Goal: Contribute content: Add original content to the website for others to see

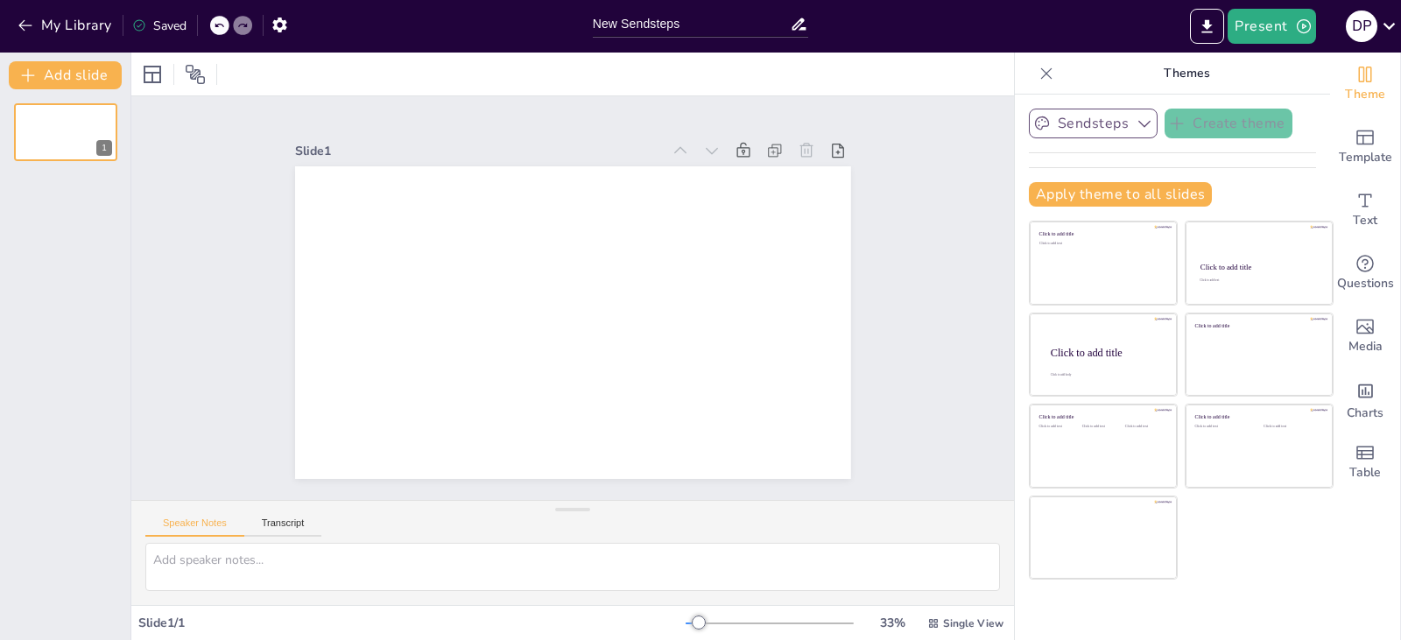
click at [1136, 122] on icon "button" at bounding box center [1145, 124] width 18 height 18
click at [1300, 104] on div "Sendsteps Create theme Apply theme to all slides Click to add title Click to ad…" at bounding box center [1172, 367] width 315 height 545
click at [1220, 161] on div "Sendsteps Create theme Apply theme to all slides Click to add title Click to ad…" at bounding box center [1172, 165] width 287 height 112
click at [1394, 25] on icon at bounding box center [1389, 26] width 12 height 7
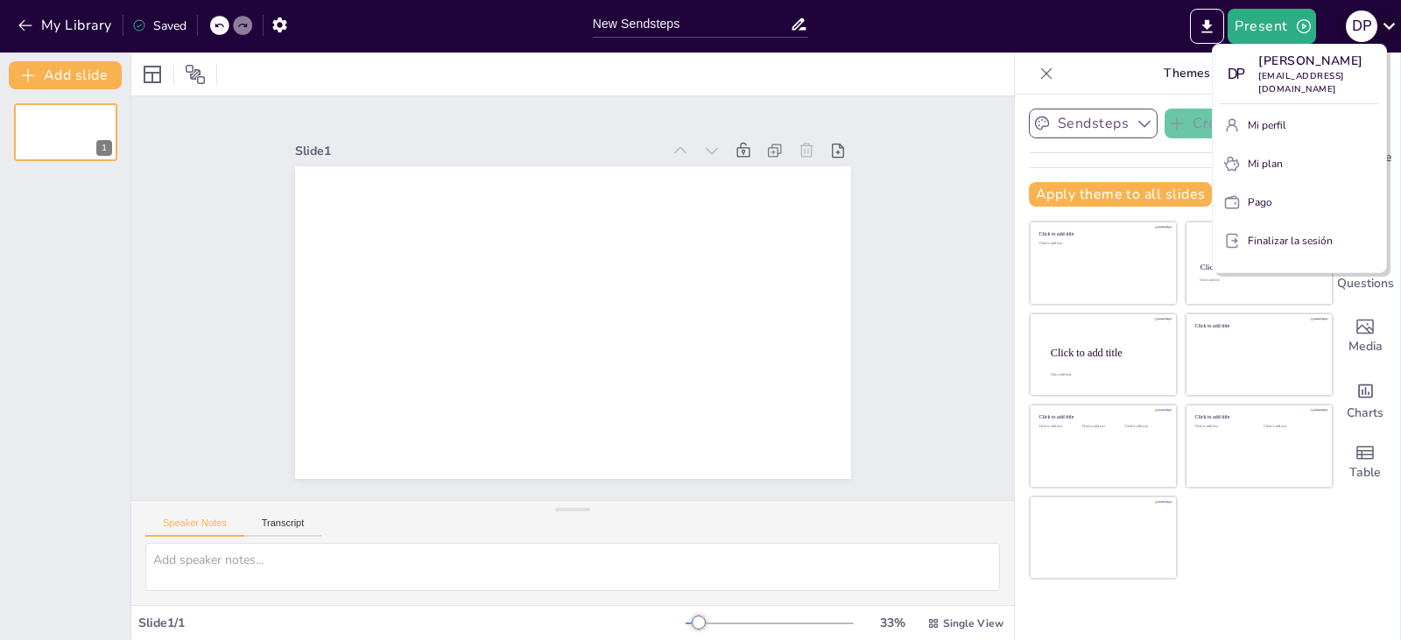
click at [1394, 25] on div at bounding box center [700, 320] width 1401 height 640
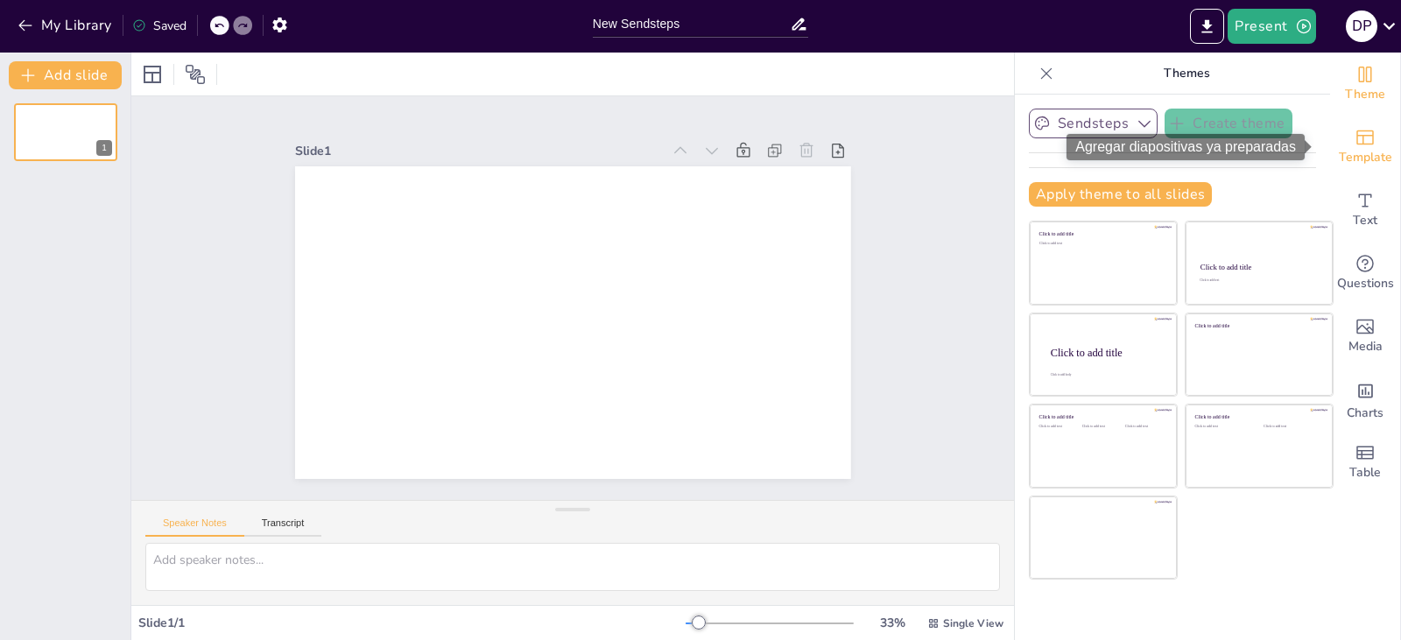
click at [1360, 145] on icon "Add ready made slides" at bounding box center [1365, 137] width 21 height 21
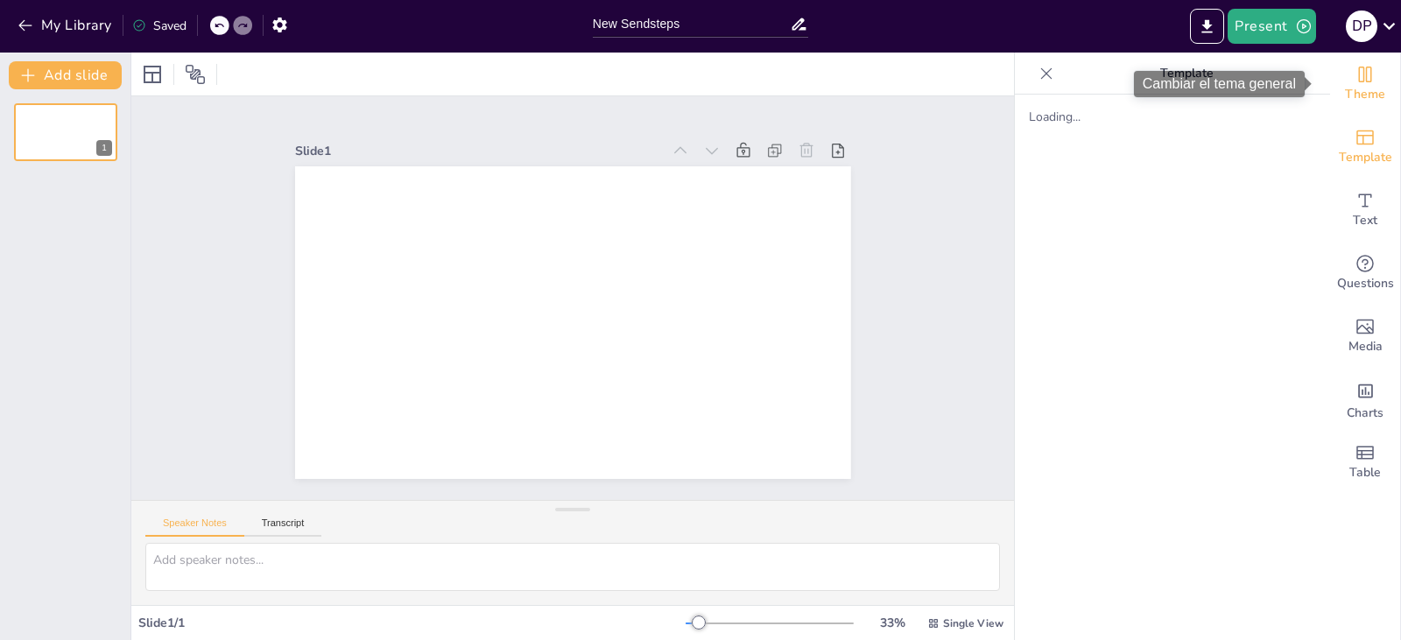
click at [1360, 90] on span "Theme" at bounding box center [1365, 94] width 40 height 19
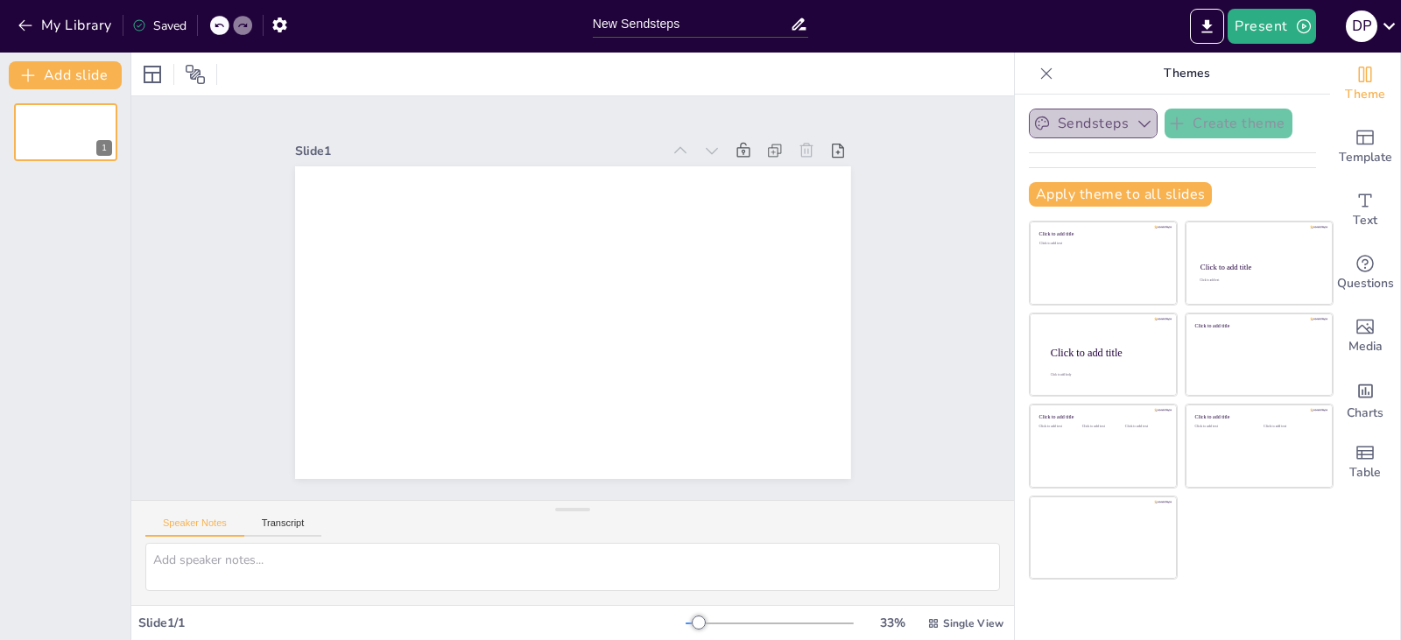
click at [1136, 121] on icon "button" at bounding box center [1145, 124] width 18 height 18
click at [1096, 187] on span "Sendsteps" at bounding box center [1106, 183] width 79 height 17
click at [196, 74] on icon at bounding box center [195, 74] width 21 height 21
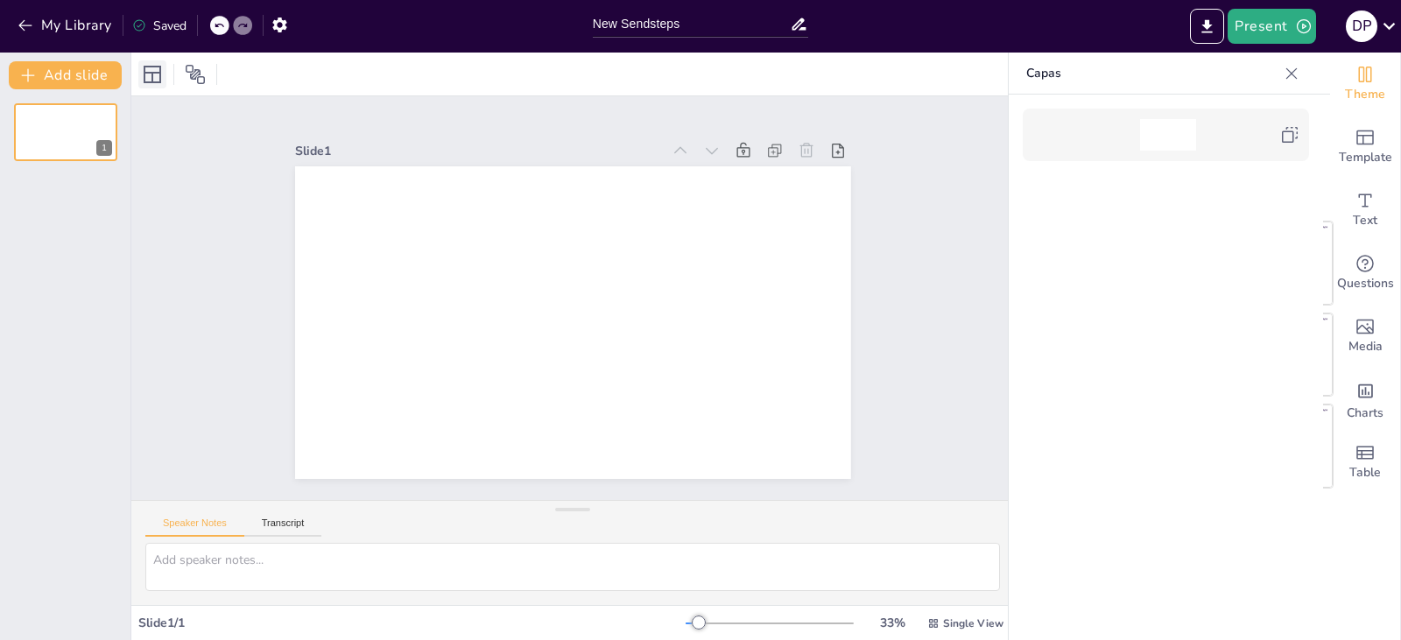
click at [153, 74] on icon at bounding box center [153, 75] width 18 height 18
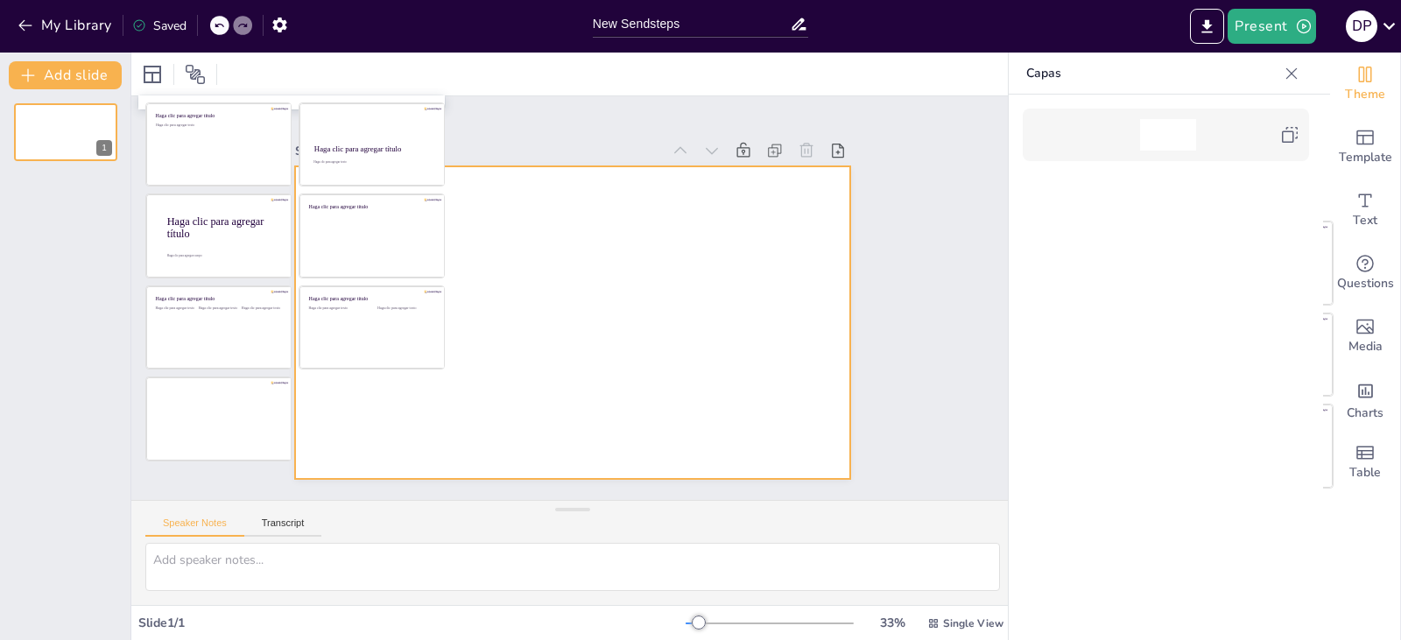
click at [726, 275] on div at bounding box center [573, 322] width 556 height 313
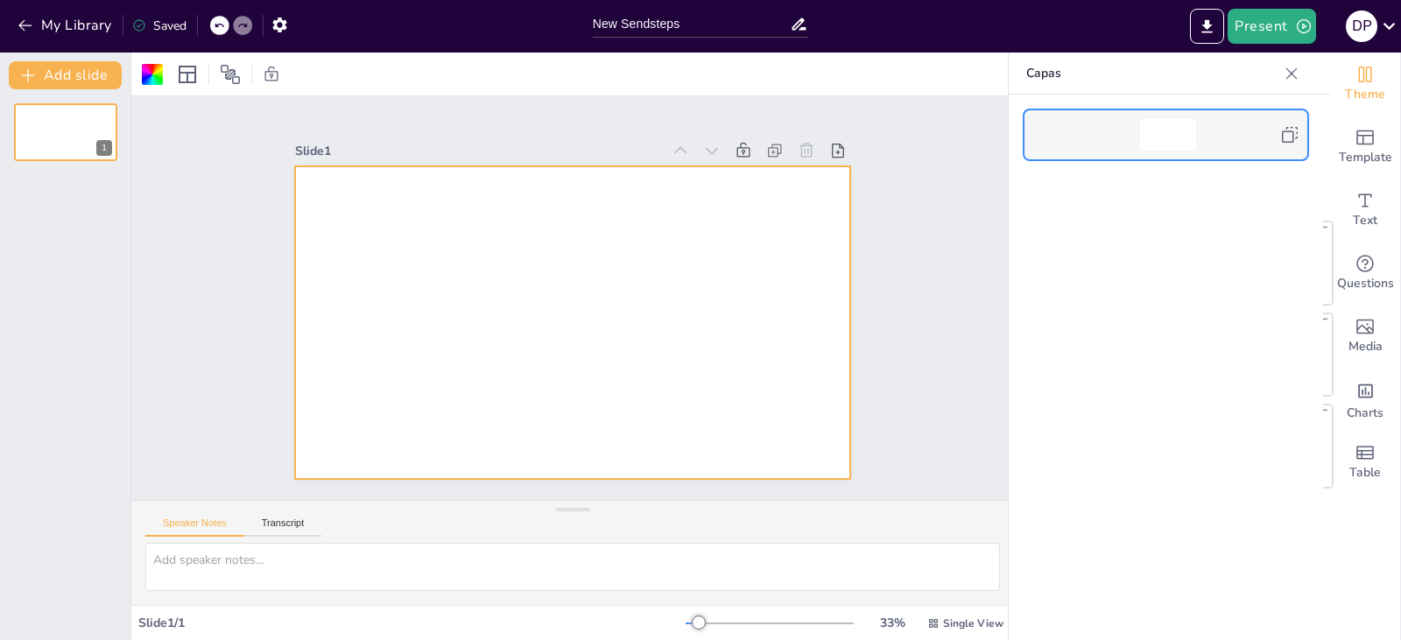
click at [1157, 142] on div at bounding box center [1168, 135] width 56 height 32
click at [436, 255] on div at bounding box center [573, 322] width 556 height 313
click at [611, 18] on input "New Sendsteps" at bounding box center [692, 23] width 198 height 25
paste input "Con qué palabras describirías a [PERSON_NAME]?"
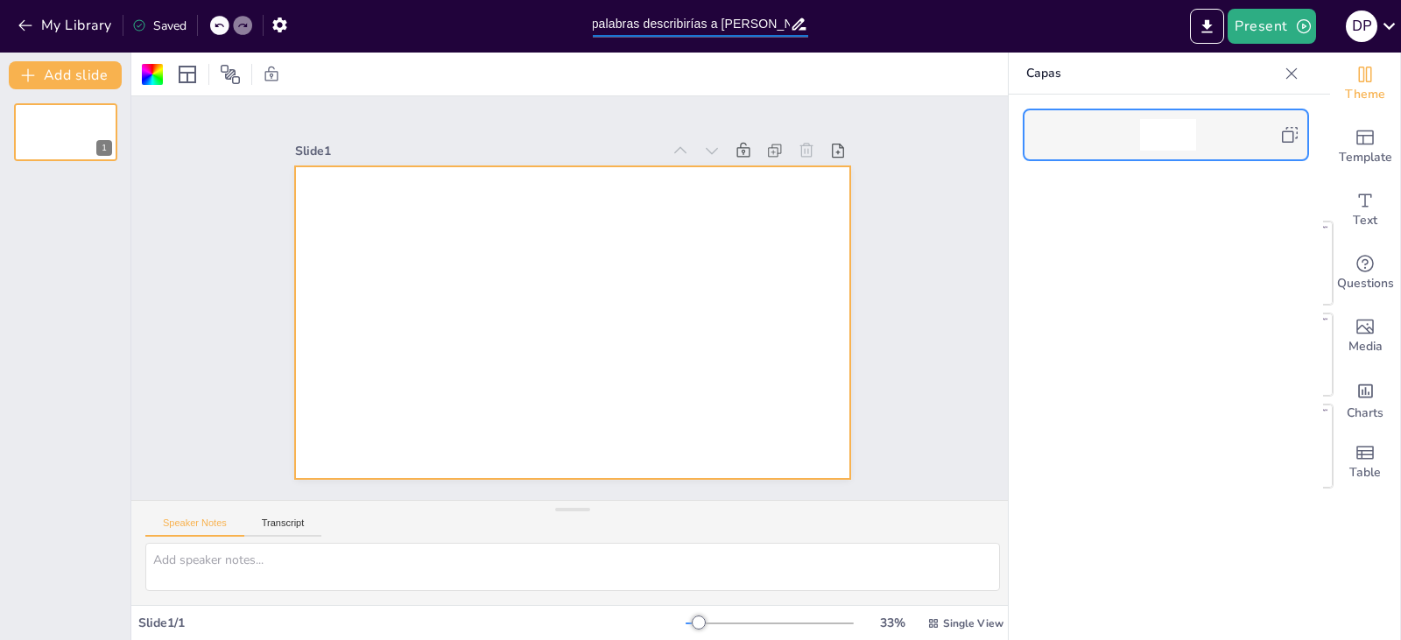
click at [911, 170] on div "Slide 1" at bounding box center [572, 298] width 883 height 404
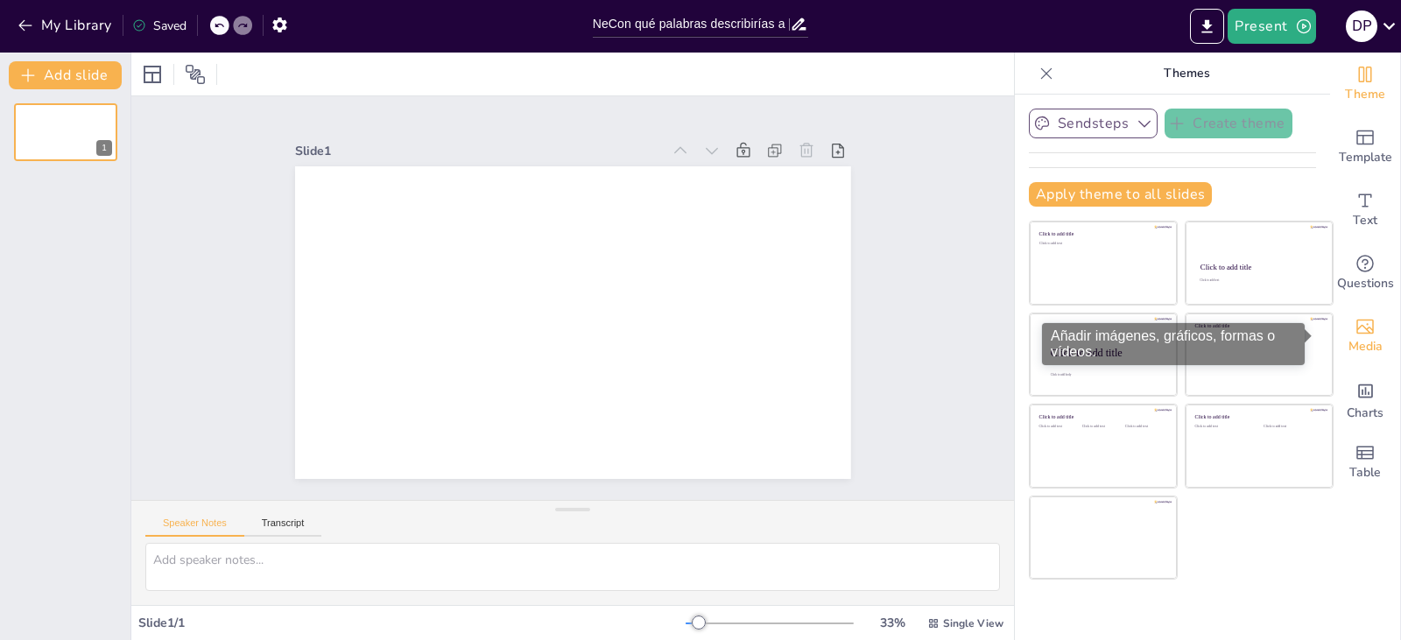
click at [1357, 346] on span "Media" at bounding box center [1365, 346] width 34 height 19
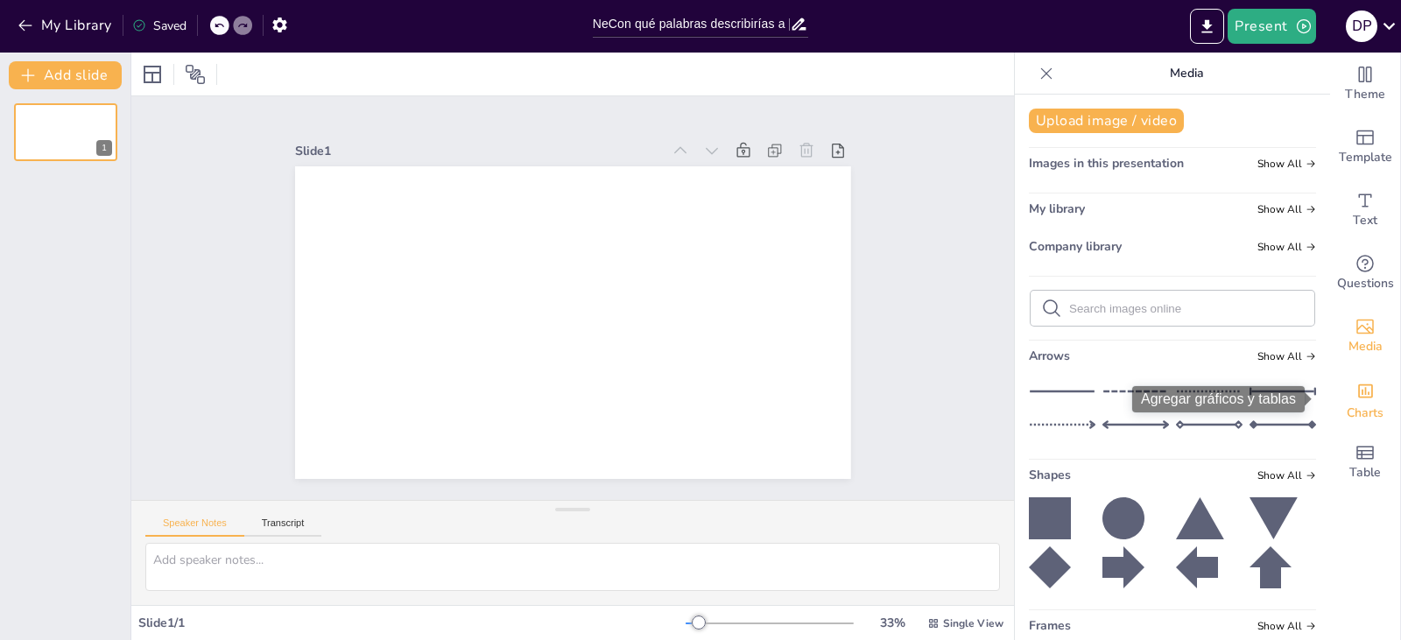
click at [1362, 407] on span "Charts" at bounding box center [1365, 413] width 37 height 19
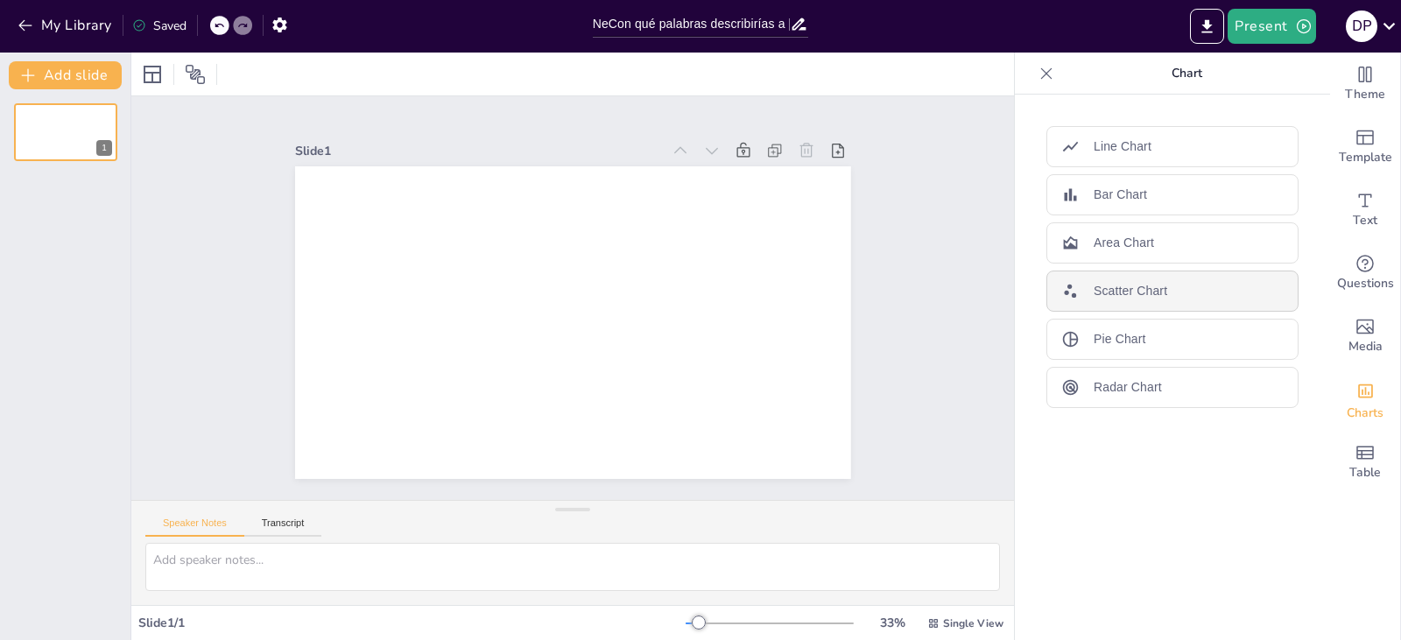
click at [1119, 291] on p "Scatter Chart" at bounding box center [1131, 291] width 74 height 18
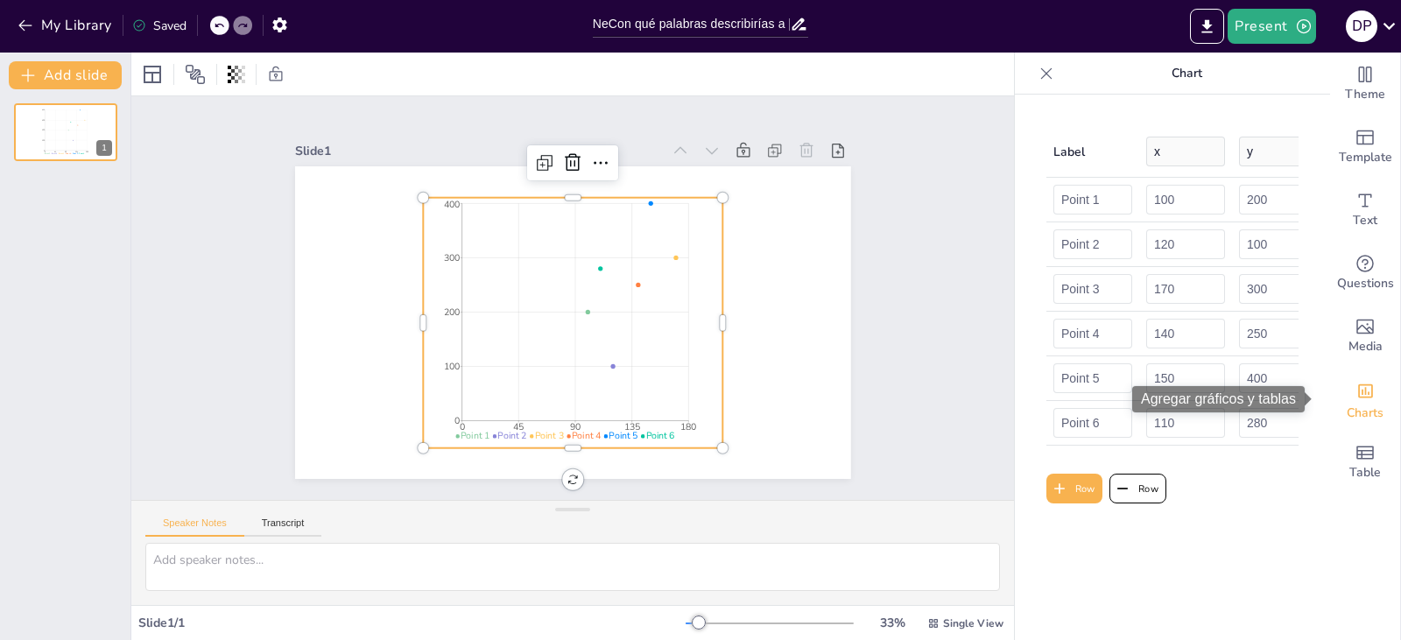
click at [1358, 411] on span "Charts" at bounding box center [1365, 413] width 37 height 19
click at [1041, 70] on icon at bounding box center [1046, 72] width 11 height 11
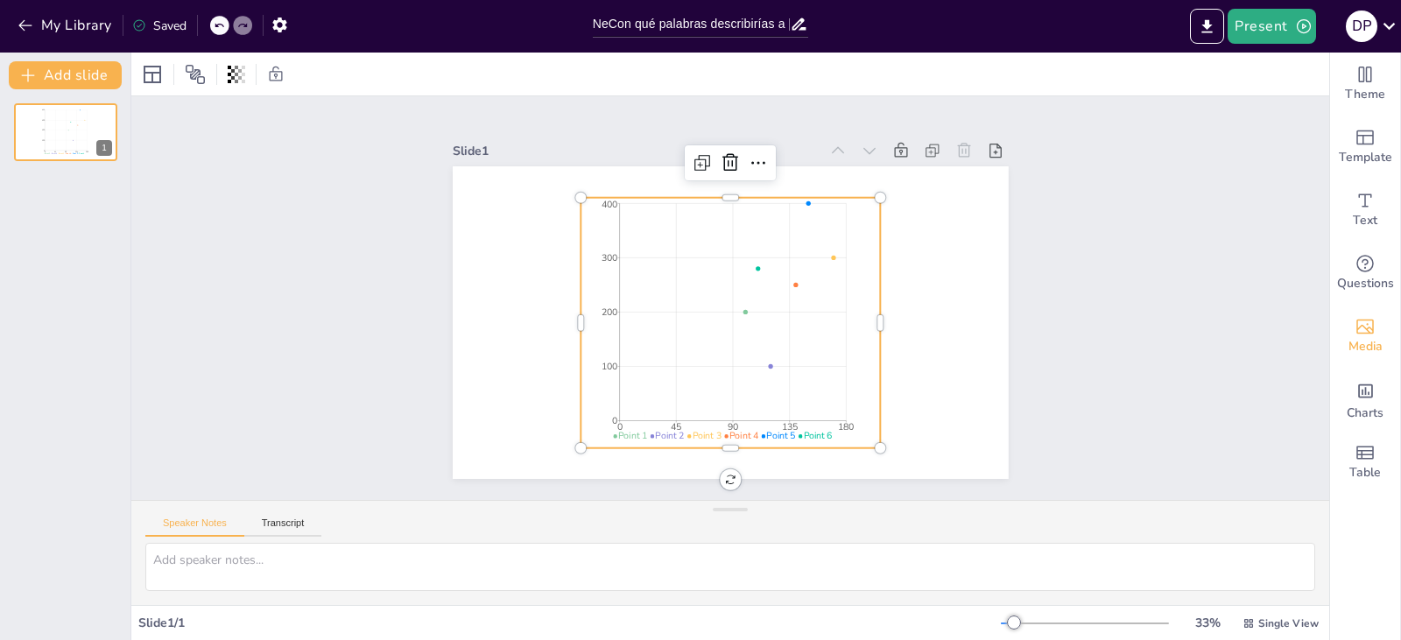
click at [1352, 337] on span "Media" at bounding box center [1365, 346] width 34 height 19
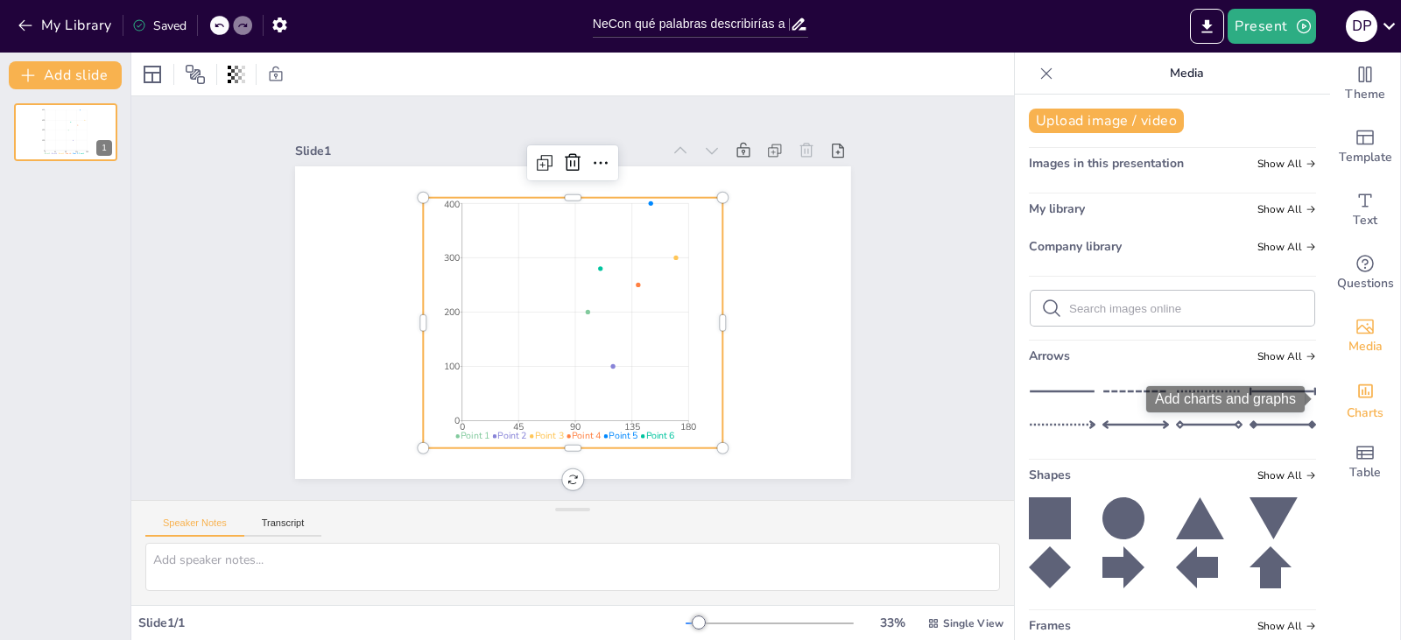
click at [1353, 404] on span "Charts" at bounding box center [1365, 413] width 37 height 19
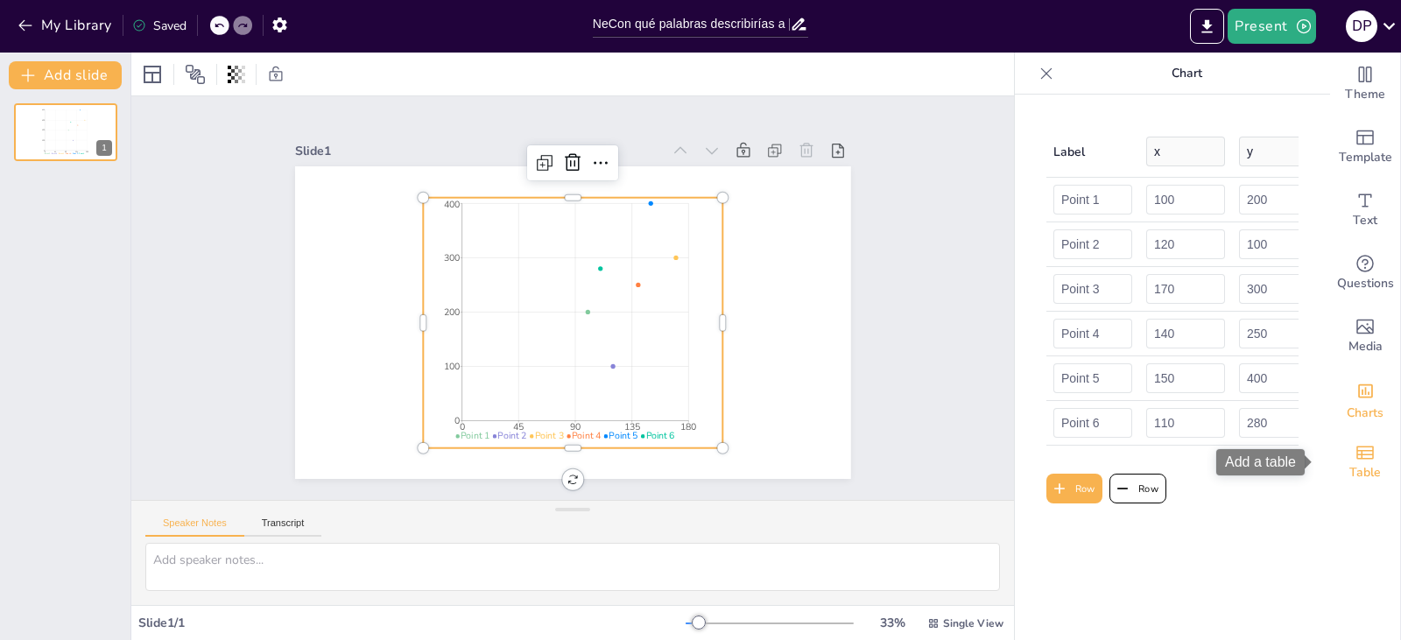
click at [1354, 465] on span "Table" at bounding box center [1365, 472] width 32 height 19
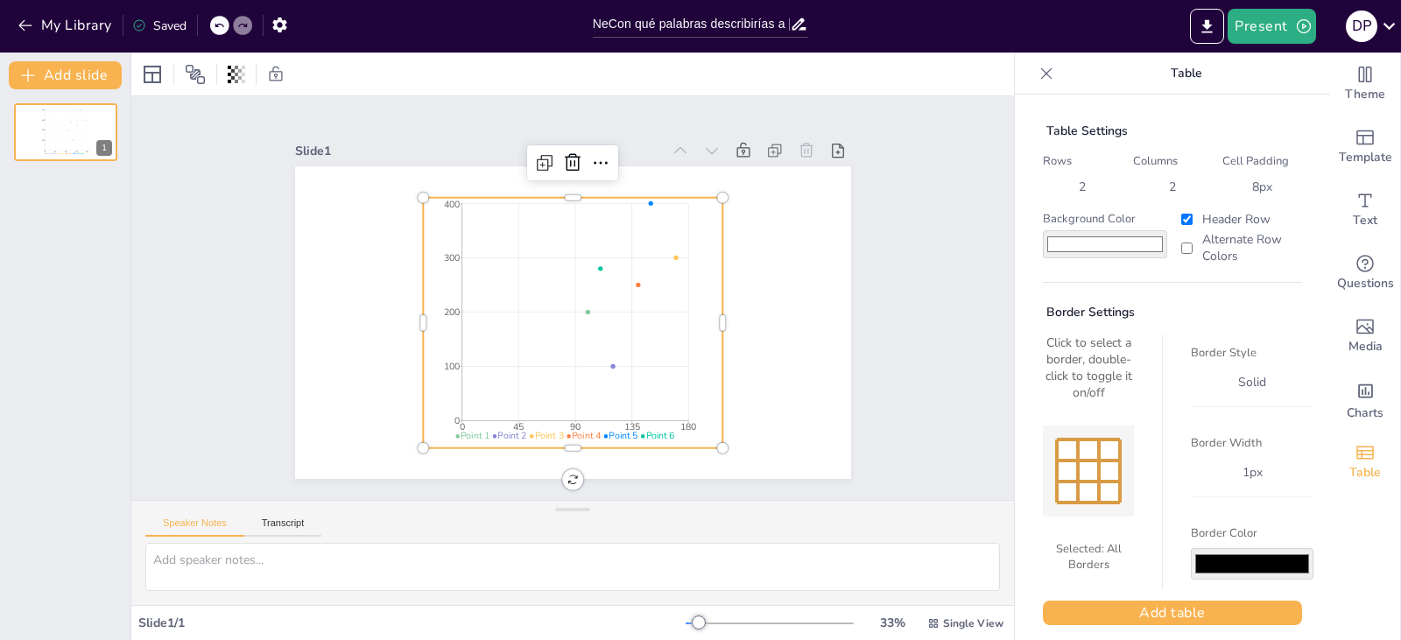
click at [1041, 71] on icon at bounding box center [1046, 72] width 11 height 11
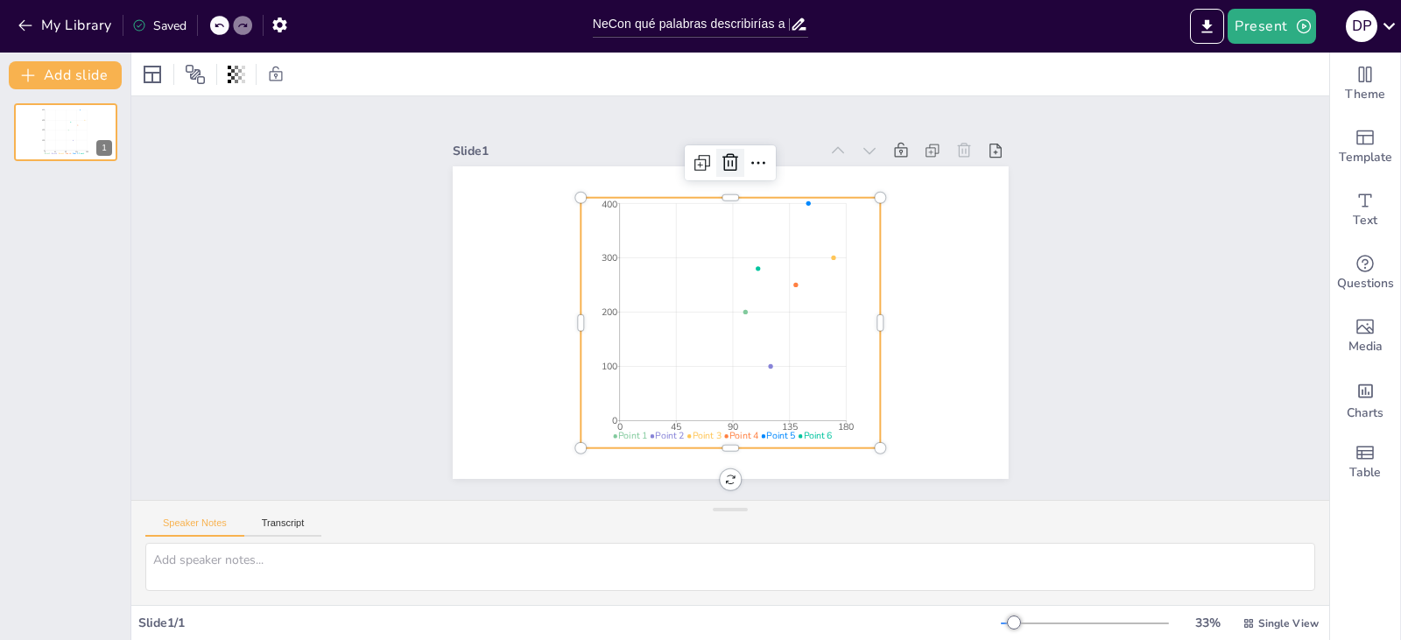
click at [720, 153] on icon at bounding box center [730, 162] width 21 height 21
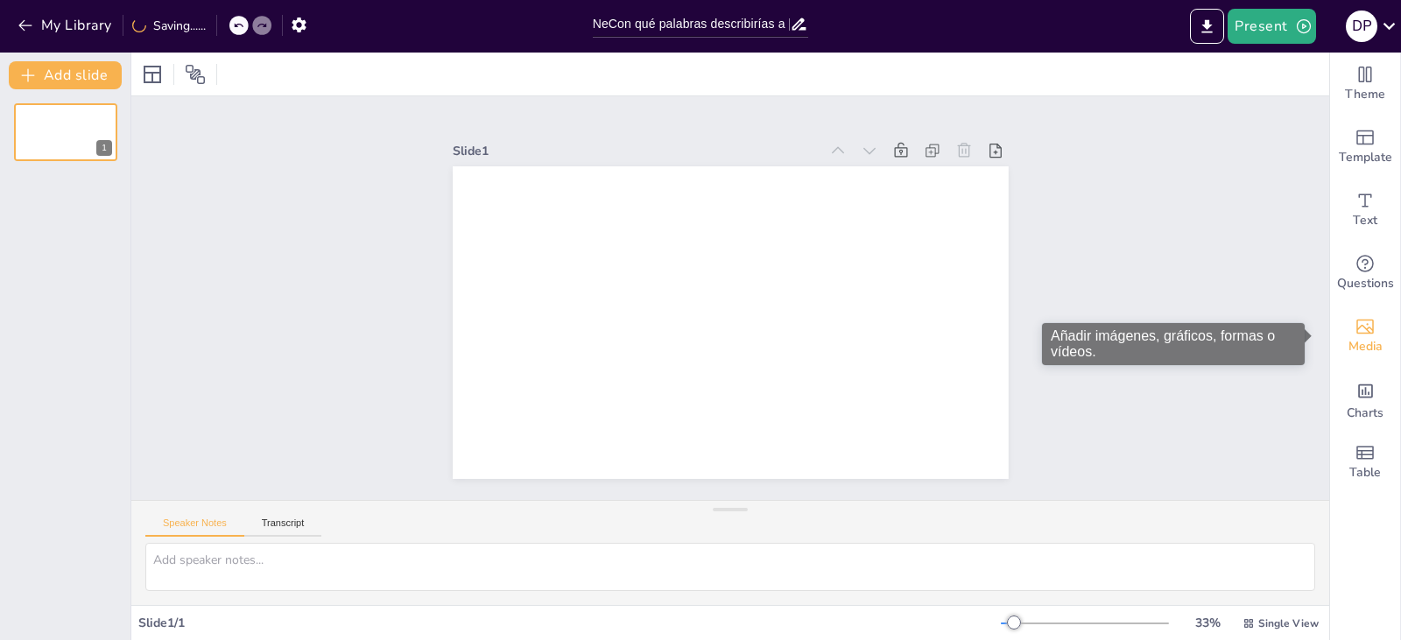
click at [1349, 341] on span "Media" at bounding box center [1365, 346] width 34 height 19
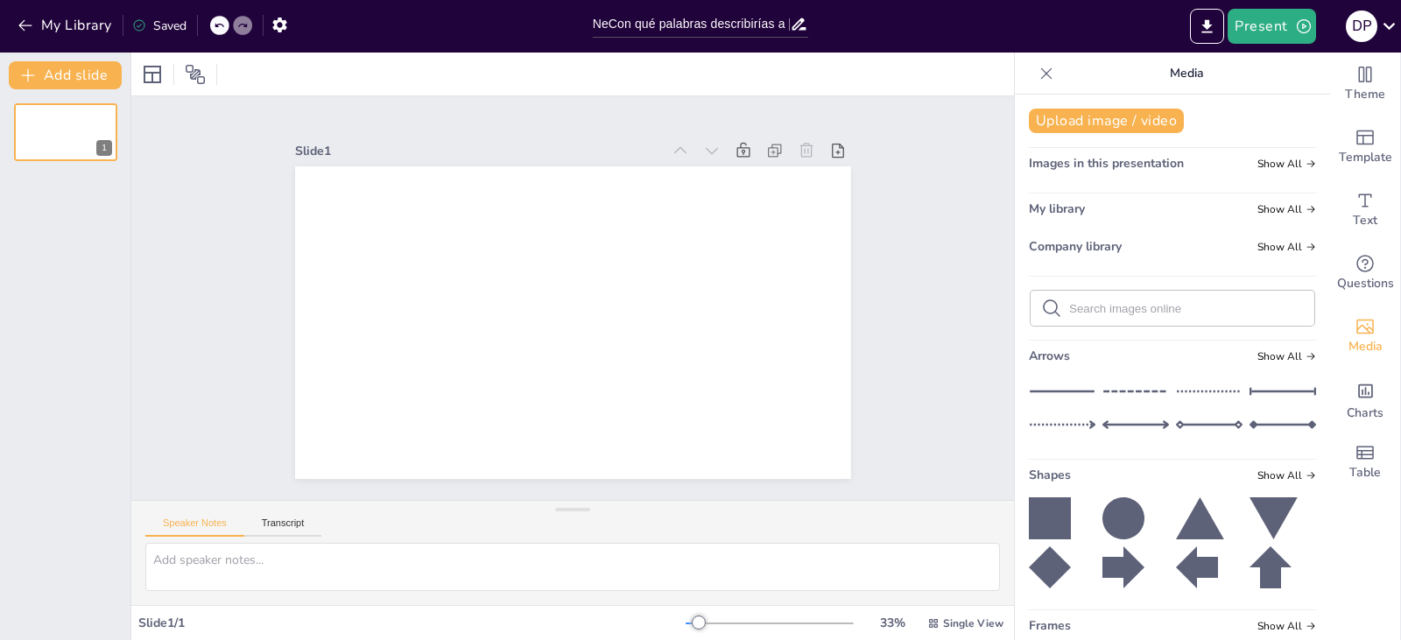
click at [1183, 300] on form at bounding box center [1186, 308] width 235 height 17
click at [1178, 320] on div at bounding box center [1173, 308] width 284 height 35
click at [1145, 313] on input "text" at bounding box center [1186, 308] width 235 height 13
click at [1357, 157] on span "Template" at bounding box center [1365, 157] width 53 height 19
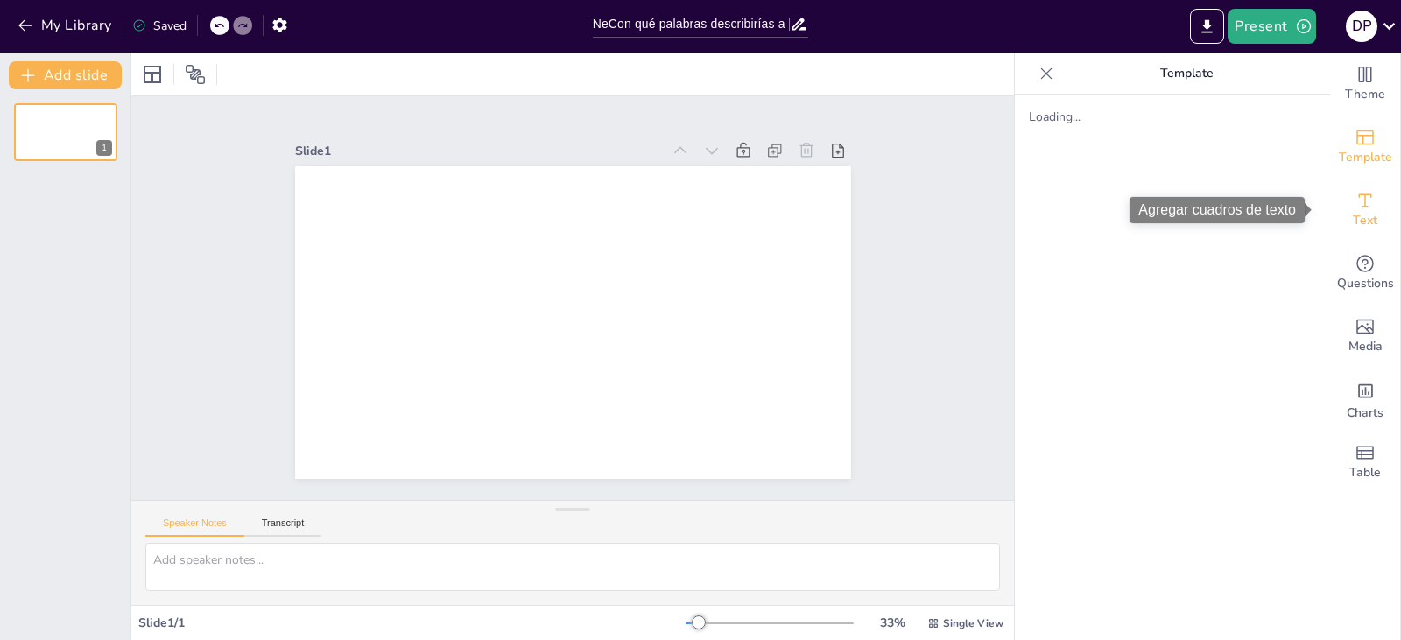
click at [1359, 233] on div "Text" at bounding box center [1365, 210] width 70 height 63
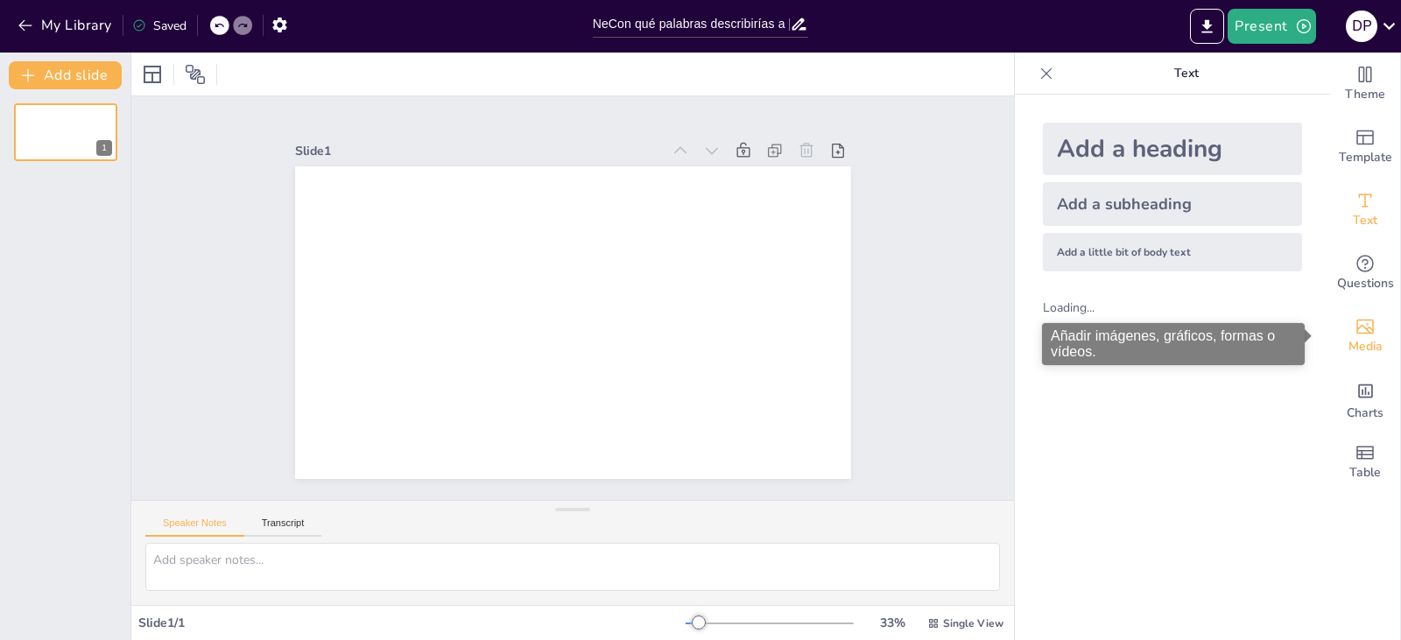
click at [1356, 327] on icon "Add images, graphics, shapes or video" at bounding box center [1365, 327] width 18 height 15
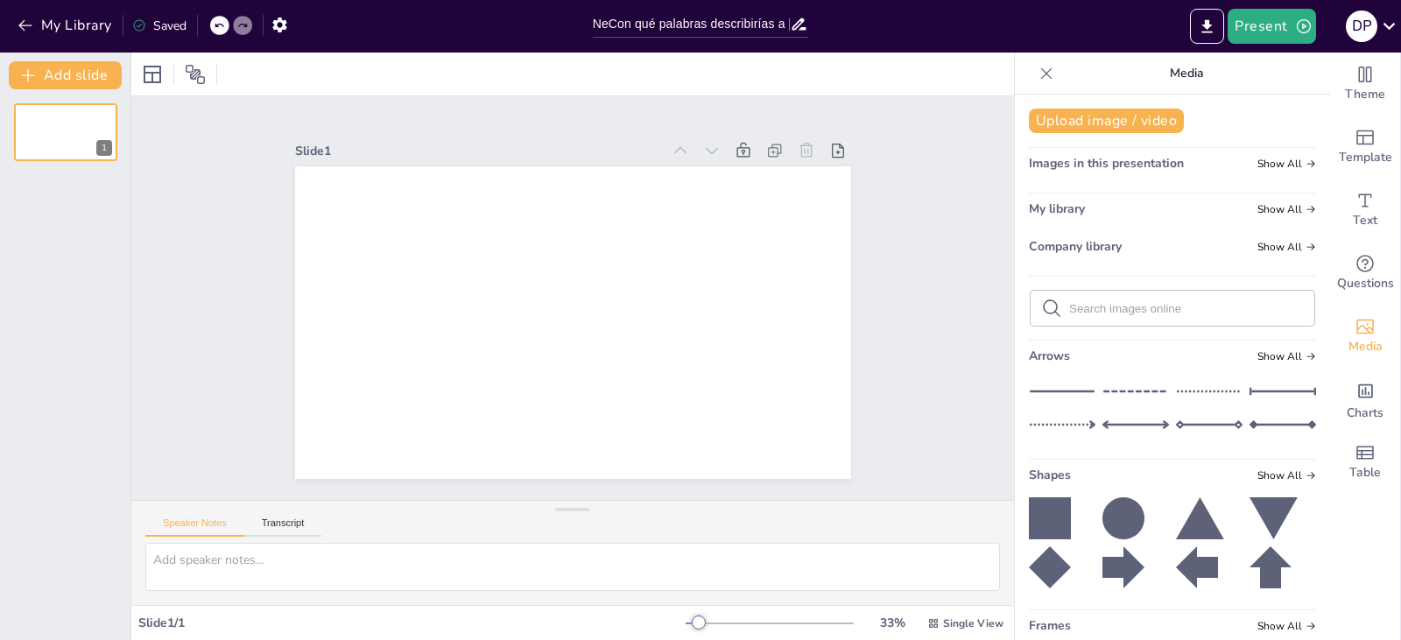
click at [1038, 75] on icon at bounding box center [1047, 74] width 18 height 18
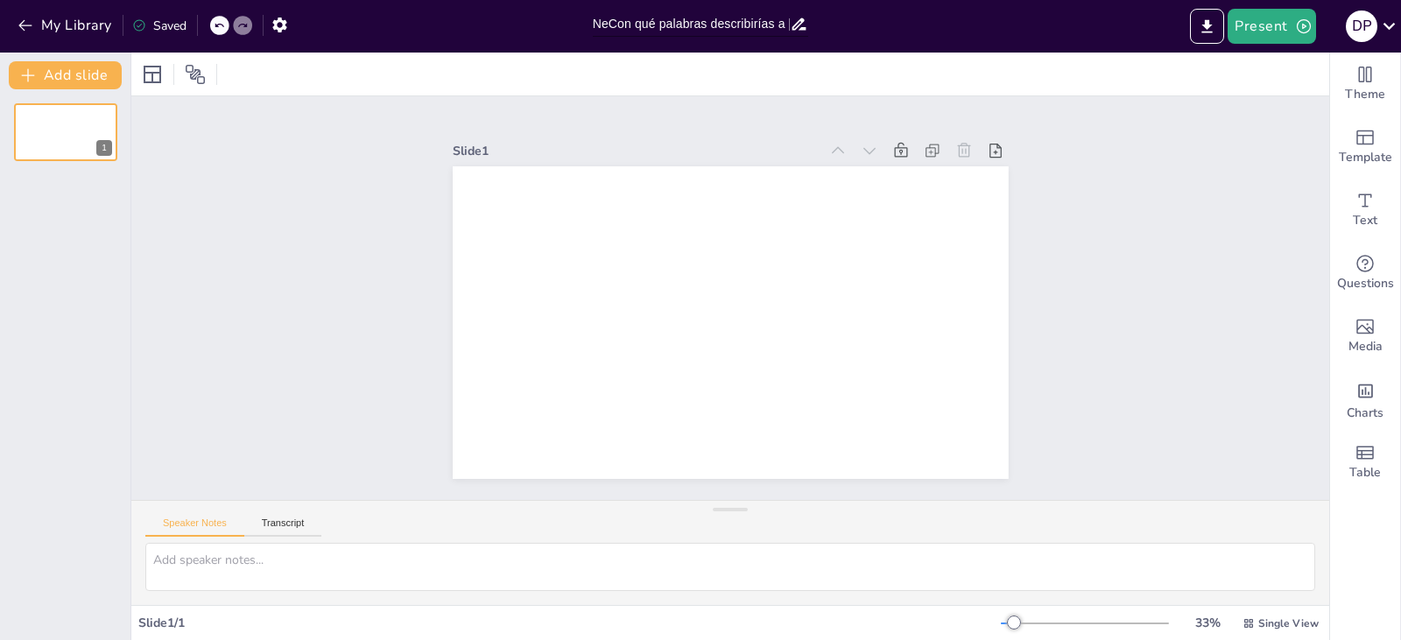
click at [613, 21] on input "NeCon qué palabras describirías a [PERSON_NAME]?w Sendsteps" at bounding box center [692, 23] width 198 height 25
click at [604, 21] on input "NeCon qué palabras describirías a [PERSON_NAME]?w Sendsteps" at bounding box center [692, 23] width 198 height 25
type input "Con qué palabras describirías a [PERSON_NAME]?w Sendsteps"
click at [1390, 25] on icon at bounding box center [1389, 26] width 24 height 24
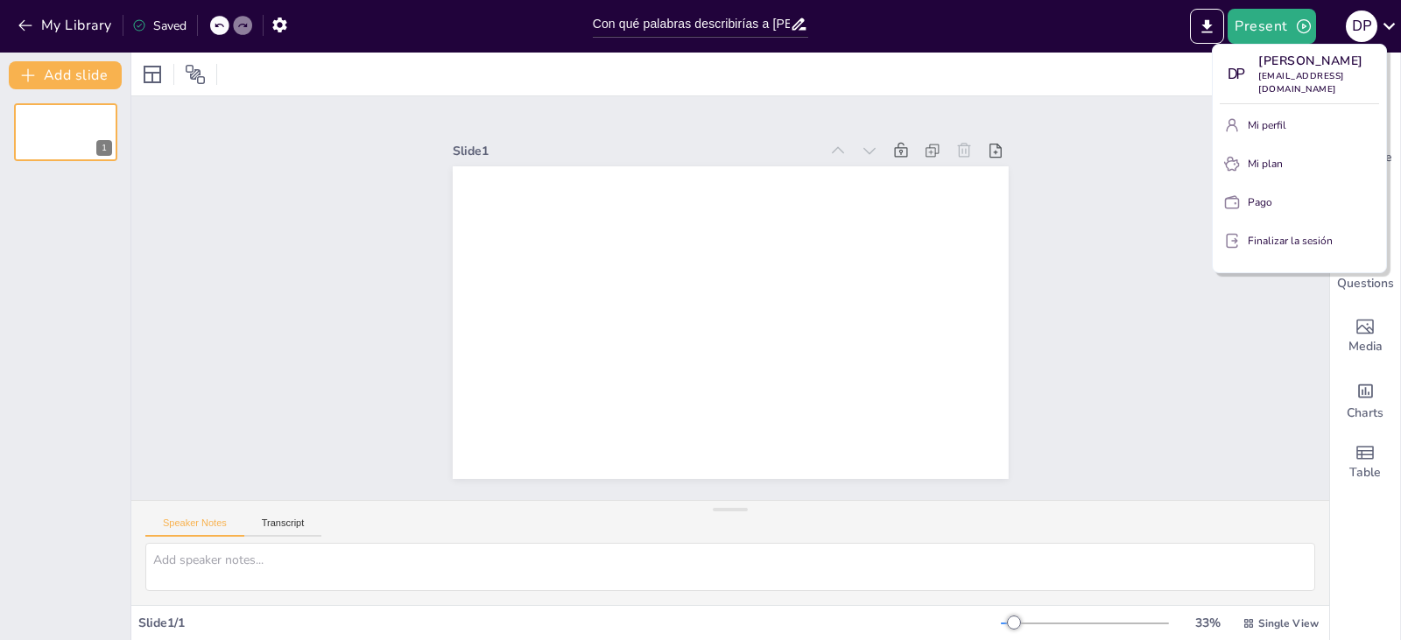
click at [1260, 116] on button "Mi perfil" at bounding box center [1299, 125] width 159 height 28
